Goal: Task Accomplishment & Management: Complete application form

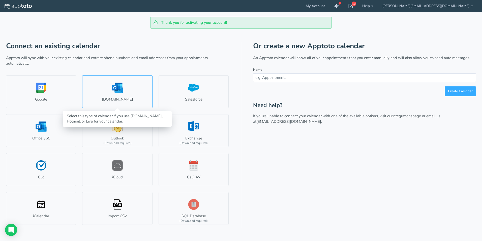
click at [119, 91] on link "[DOMAIN_NAME]" at bounding box center [117, 91] width 70 height 33
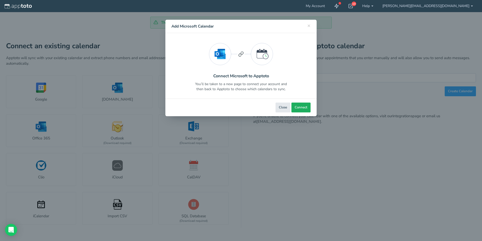
click at [303, 108] on span "Connect" at bounding box center [301, 107] width 13 height 5
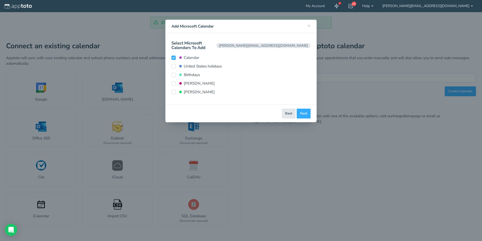
click at [171, 79] on div "Alex Garcia" at bounding box center [240, 83] width 139 height 9
click at [173, 81] on input "Alex Garcia" at bounding box center [173, 83] width 4 height 4
checkbox input "true"
click at [175, 90] on input "[PERSON_NAME]" at bounding box center [173, 92] width 4 height 4
checkbox input "true"
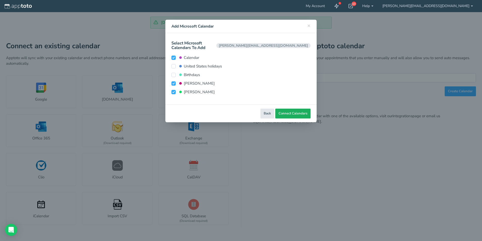
click at [297, 112] on button "Connect Calendars" at bounding box center [292, 113] width 35 height 10
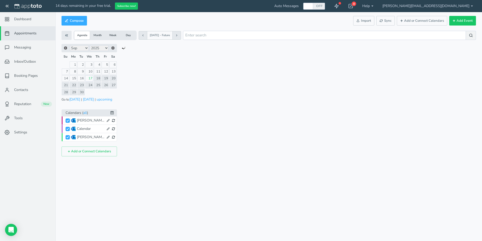
checkbox input "true"
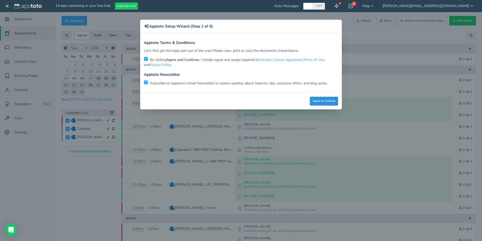
click at [325, 98] on button "Agree & Continue" at bounding box center [324, 101] width 28 height 9
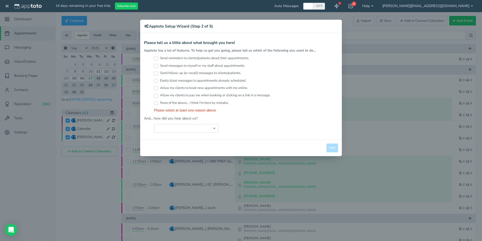
click at [235, 57] on label "Send reminders to clients/patients about their appointments." at bounding box center [201, 58] width 95 height 5
click at [158, 57] on input "Send reminders to clients/patients about their appointments." at bounding box center [156, 58] width 4 height 4
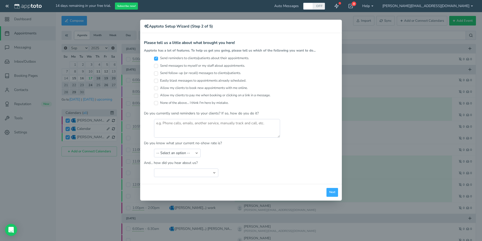
click at [227, 58] on label "Send reminders to clients/patients about their appointments." at bounding box center [201, 58] width 95 height 5
click at [158, 58] on input "Send reminders to clients/patients about their appointments." at bounding box center [156, 58] width 4 height 4
checkbox input "false"
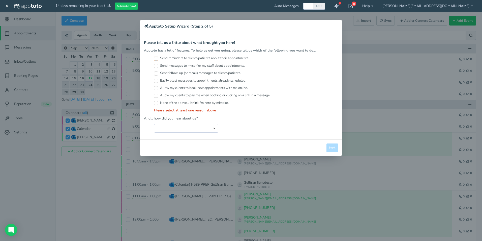
click at [168, 66] on label "Send messages to myself or my staff about appointments." at bounding box center [199, 65] width 91 height 5
click at [158, 66] on input "Send messages to myself or my staff about appointments." at bounding box center [156, 66] width 4 height 4
checkbox input "true"
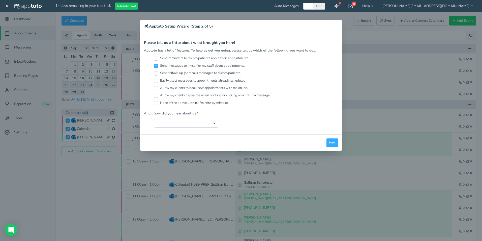
click at [157, 72] on input "Send follow-up (or recall) messages to clients/patients." at bounding box center [156, 73] width 4 height 4
checkbox input "false"
click at [156, 79] on input "Easily blast messages to appointments already scheduled." at bounding box center [156, 81] width 4 height 4
checkbox input "true"
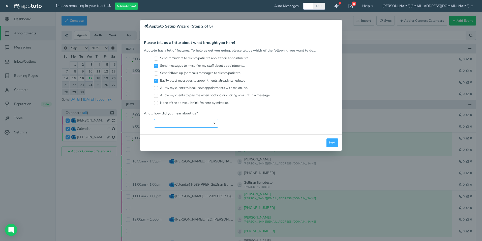
click at [163, 123] on select "Search Engine (Google, Yahoo, Bing, etc.) Search Engine Advertisement Blog Post…" at bounding box center [186, 123] width 64 height 9
select select "string:Other"
click at [154, 119] on select "Search Engine (Google, Yahoo, Bing, etc.) Search Engine Advertisement Blog Post…" at bounding box center [186, 123] width 64 height 9
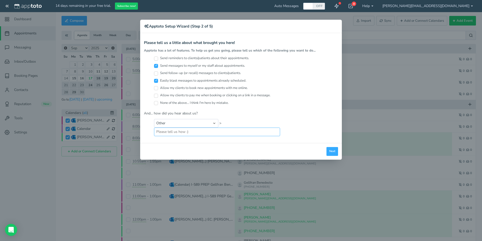
click at [250, 133] on input "text" at bounding box center [217, 131] width 126 height 9
type input "WORK"
click at [334, 150] on button "Next" at bounding box center [333, 151] width 12 height 9
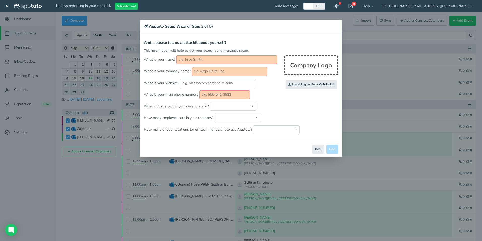
click at [200, 57] on input "text" at bounding box center [227, 59] width 101 height 9
type input "Daphne"
type input "g"
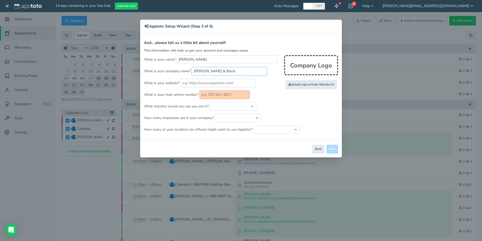
type input "Garcia & Block"
click at [234, 96] on input "text" at bounding box center [224, 94] width 50 height 9
paste input "(210) 202-0203"
type input "(210) 202-0203"
drag, startPoint x: 233, startPoint y: 102, endPoint x: 232, endPoint y: 104, distance: 2.7
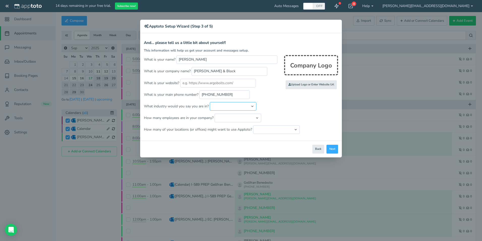
click at [233, 103] on select "Automotive Cleaning Services Consulting Education - Classroom Education - Admis…" at bounding box center [233, 106] width 47 height 9
select select "string:Legal Services - Other"
click at [210, 102] on select "Automotive Cleaning Services Consulting Education - Classroom Education - Admis…" at bounding box center [233, 106] width 47 height 9
click at [232, 119] on select "Just me 1 to 5 6 to 10 11 to 25 26 to 50 51 to 100 101 to 500 501 to 1000 More …" at bounding box center [238, 117] width 47 height 9
click at [215, 113] on select "Just me 1 to 5 6 to 10 11 to 25 26 to 50 51 to 100 101 to 500 501 to 1000 More …" at bounding box center [238, 117] width 47 height 9
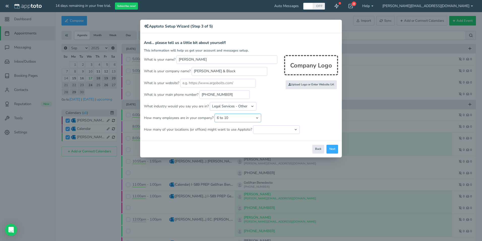
click at [226, 114] on select "Just me 1 to 5 6 to 10 11 to 25 26 to 50 51 to 100 101 to 500 501 to 1000 More …" at bounding box center [238, 117] width 47 height 9
select select "string:1..5"
click at [215, 113] on select "Just me 1 to 5 6 to 10 11 to 25 26 to 50 51 to 100 101 to 500 501 to 1000 More …" at bounding box center [238, 117] width 47 height 9
click at [272, 130] on select "Just one location 2 3 4 5 6 to 10 11 to 25 26 to 50 More than 50" at bounding box center [276, 129] width 47 height 9
select select "string:1"
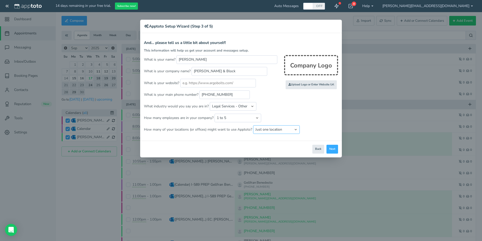
click at [253, 125] on select "Just one location 2 3 4 5 6 to 10 11 to 25 26 to 50 More than 50" at bounding box center [276, 129] width 47 height 9
click at [330, 150] on button "Next" at bounding box center [333, 148] width 12 height 9
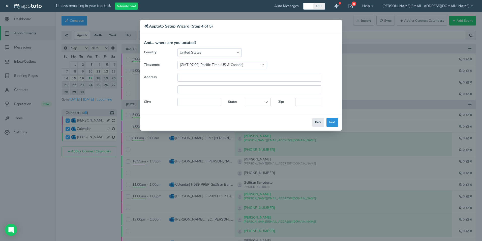
click at [332, 120] on button "Next" at bounding box center [333, 122] width 12 height 9
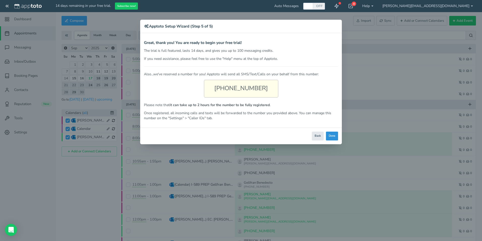
click at [331, 138] on button "Done" at bounding box center [332, 135] width 12 height 9
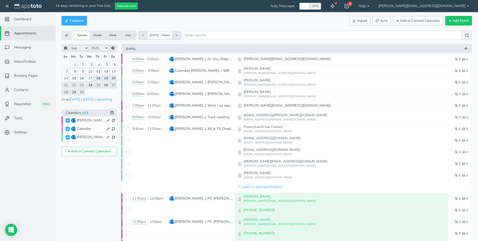
click at [349, 5] on use at bounding box center [347, 6] width 4 height 4
click at [335, 5] on icon at bounding box center [332, 6] width 5 height 5
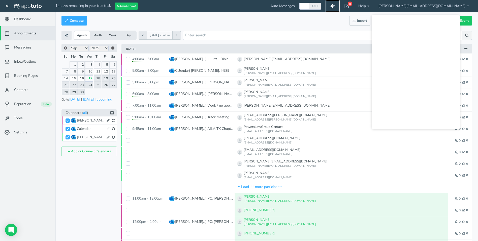
click at [335, 5] on icon at bounding box center [332, 6] width 5 height 5
